Goal: Task Accomplishment & Management: Manage account settings

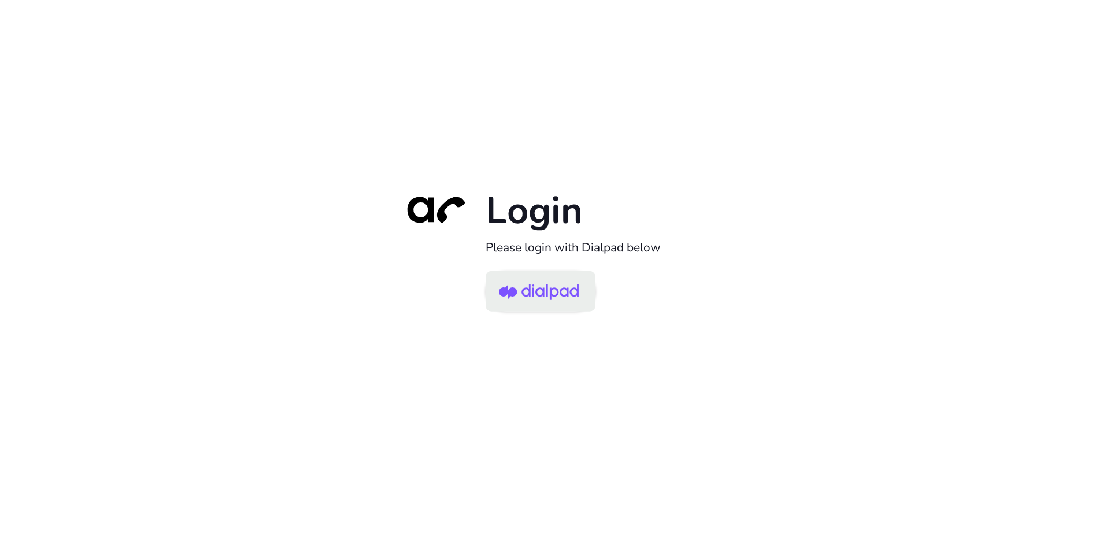
click at [553, 289] on img at bounding box center [539, 293] width 80 height 38
click at [561, 311] on link at bounding box center [541, 291] width 110 height 40
click at [549, 308] on img at bounding box center [539, 293] width 80 height 38
click at [555, 299] on img at bounding box center [539, 293] width 80 height 38
